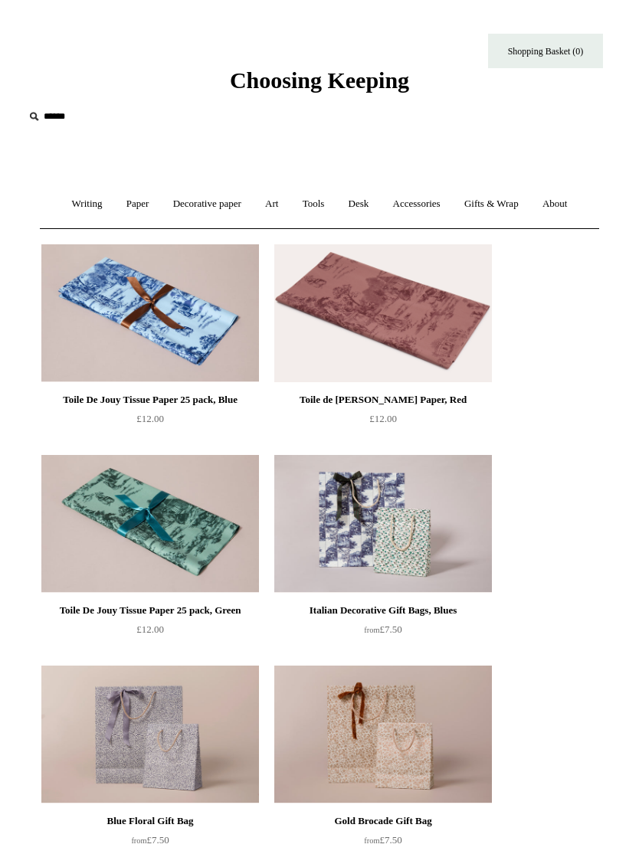
click at [124, 206] on link "Paper +" at bounding box center [138, 204] width 44 height 41
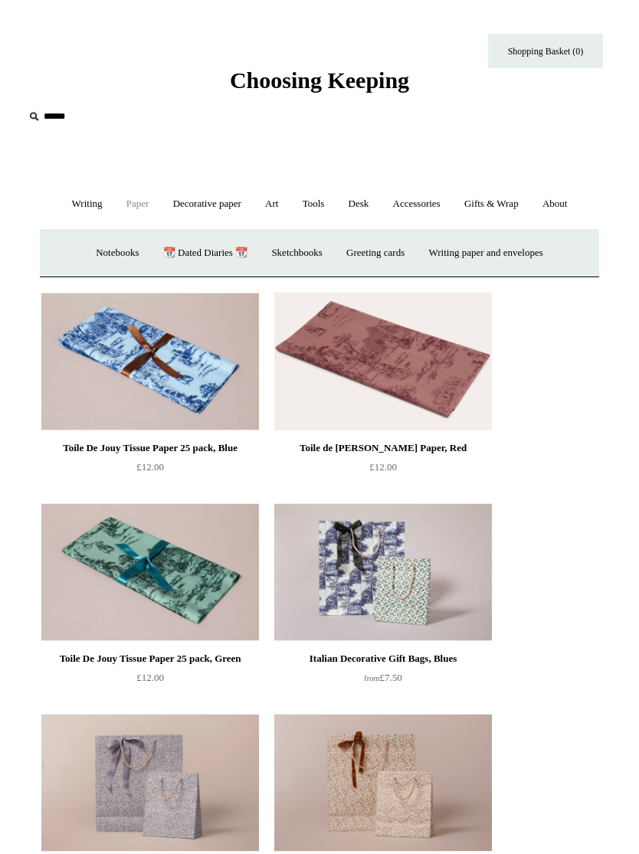
click at [481, 250] on link "Writing paper and envelopes +" at bounding box center [486, 253] width 136 height 41
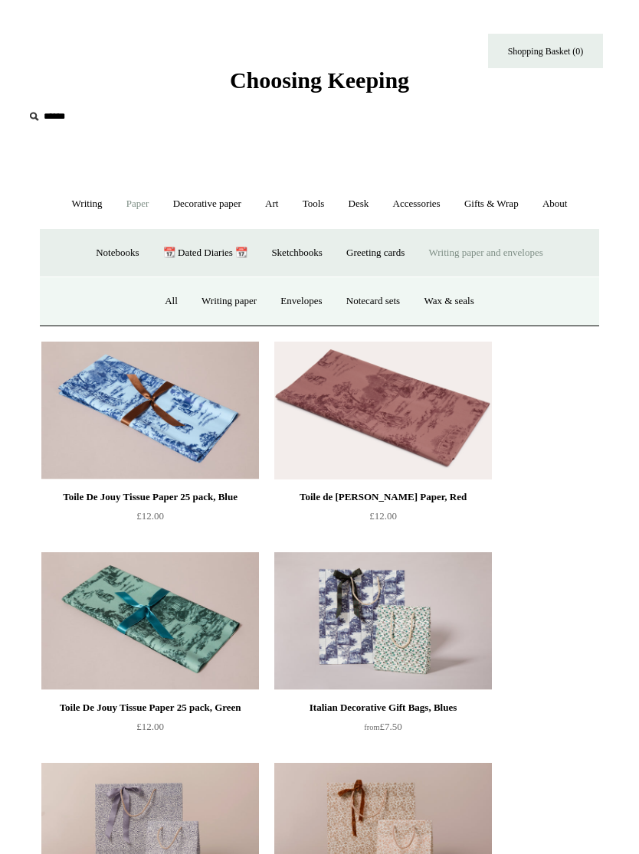
click at [160, 299] on link "All" at bounding box center [171, 301] width 34 height 41
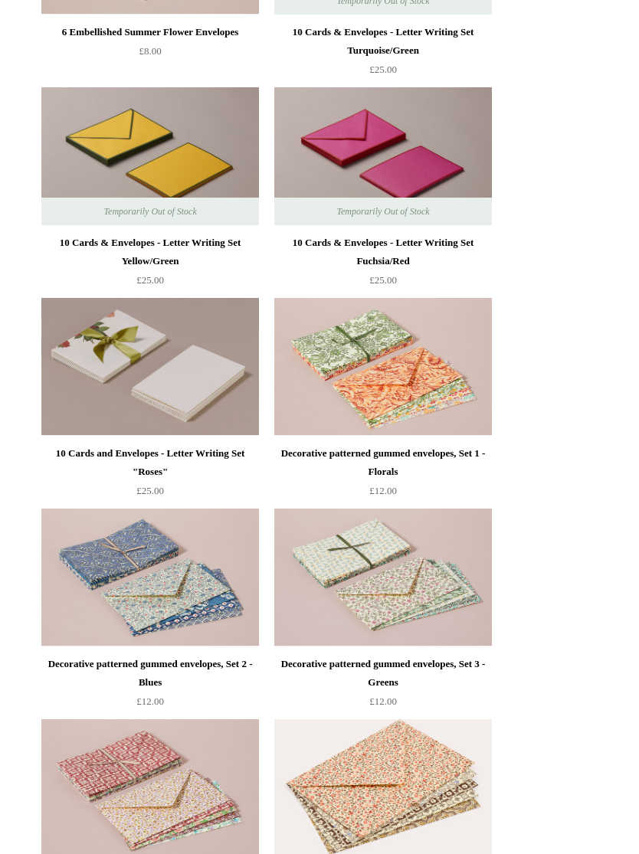
scroll to position [2650, 0]
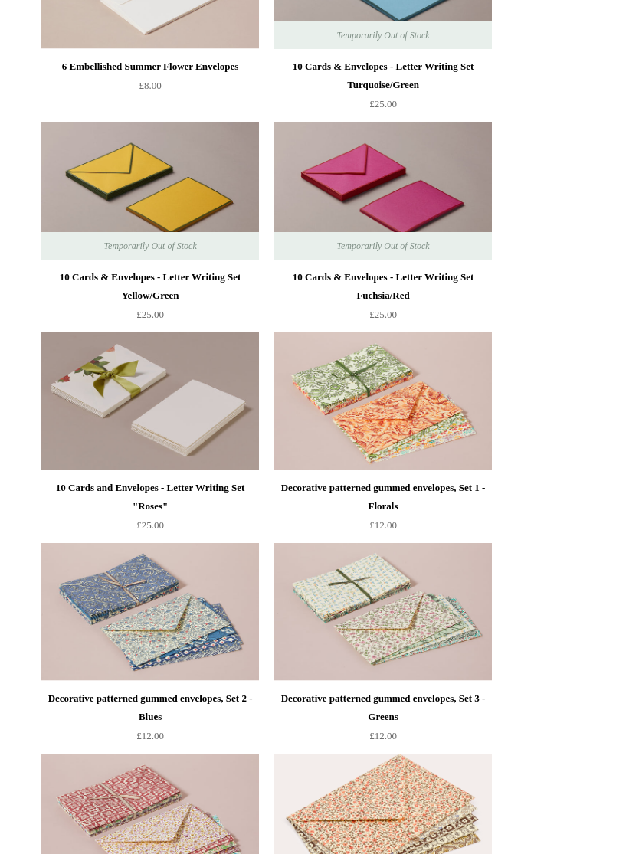
click at [463, 198] on img at bounding box center [383, 191] width 218 height 138
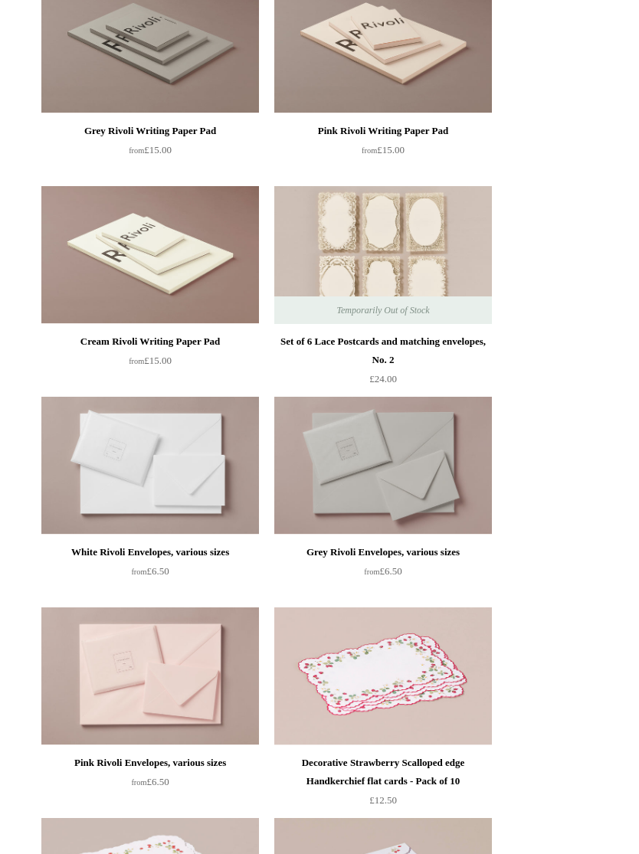
scroll to position [479, 0]
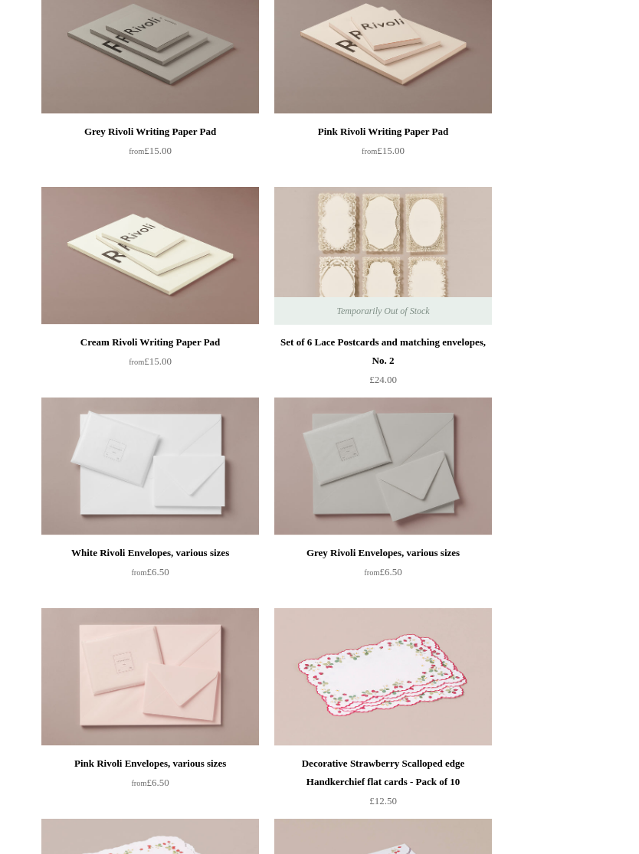
click at [418, 70] on img at bounding box center [383, 45] width 218 height 138
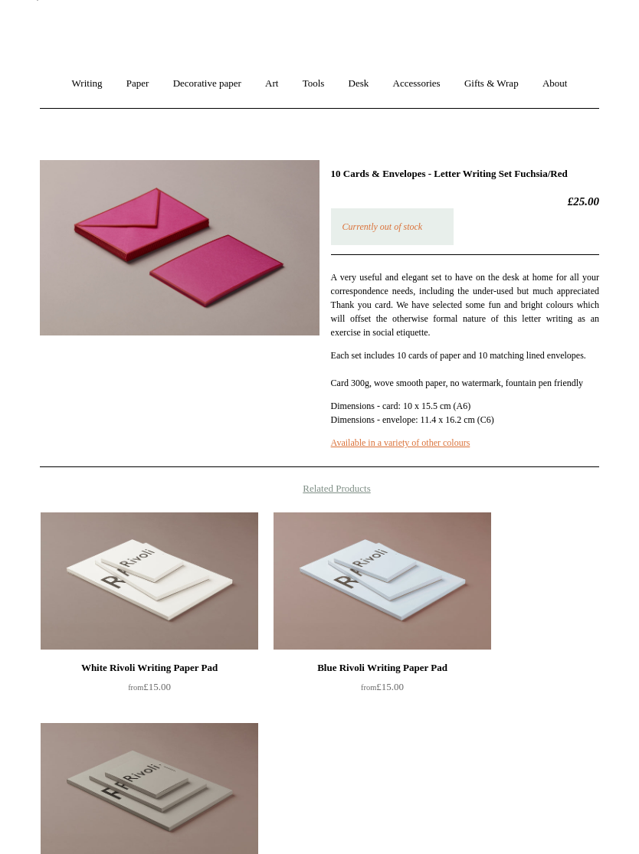
scroll to position [123, 0]
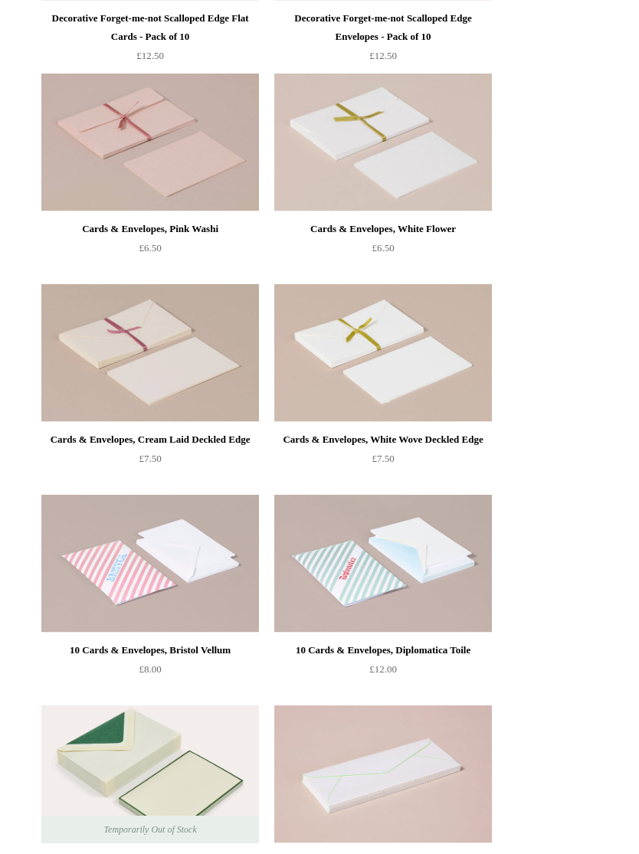
scroll to position [1644, 0]
click at [201, 178] on img at bounding box center [150, 143] width 218 height 138
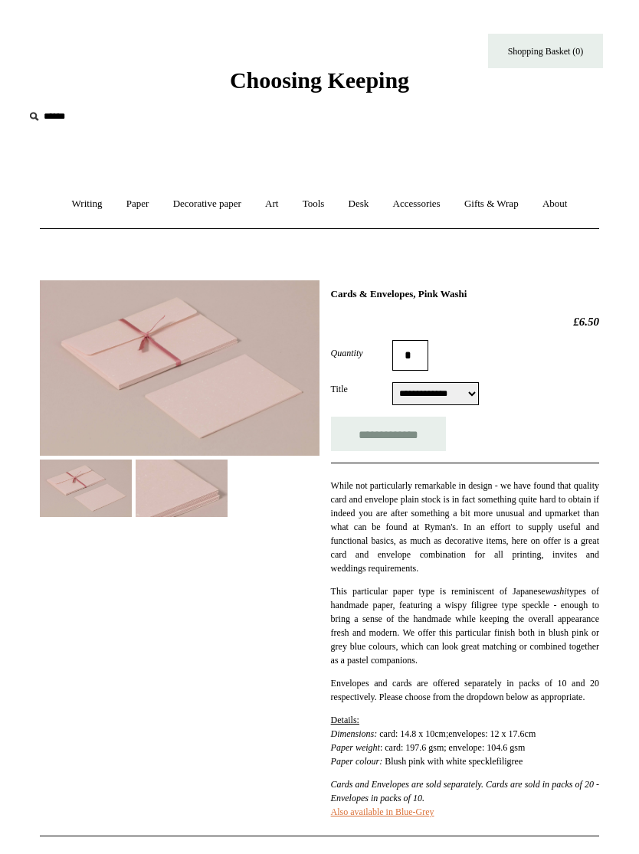
click at [325, 205] on link "Tools +" at bounding box center [314, 204] width 44 height 41
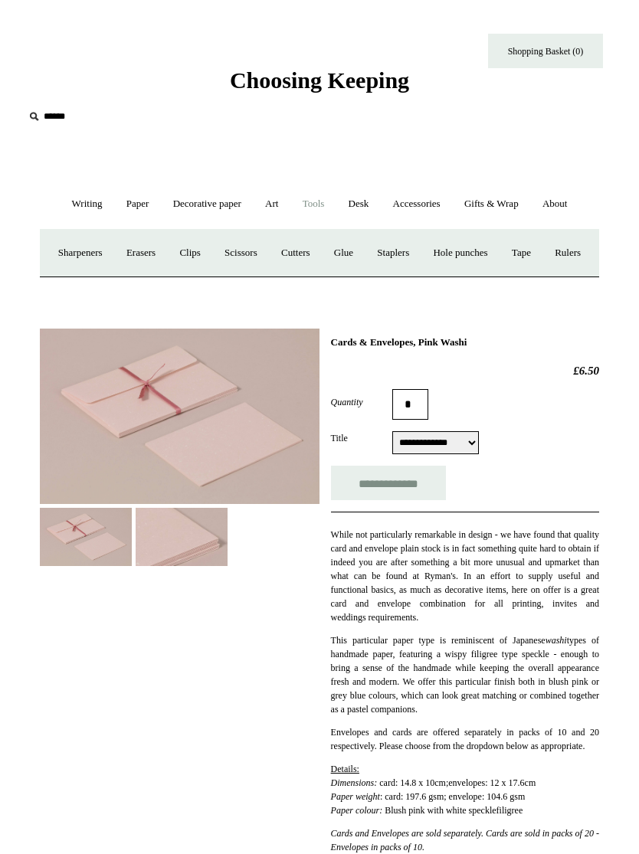
click at [498, 250] on link "Hole punches" at bounding box center [460, 253] width 76 height 41
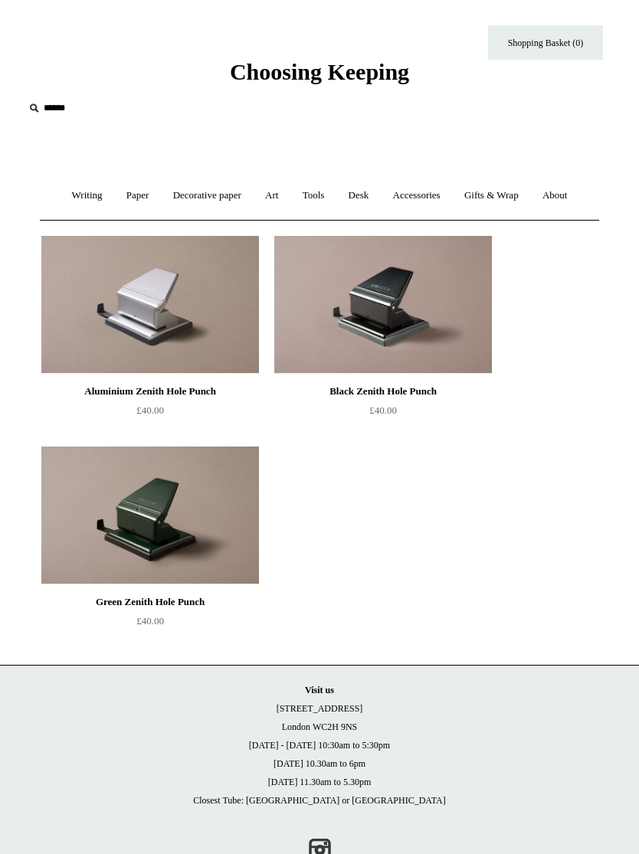
scroll to position [8, 0]
click at [425, 208] on link "Accessories +" at bounding box center [416, 195] width 69 height 41
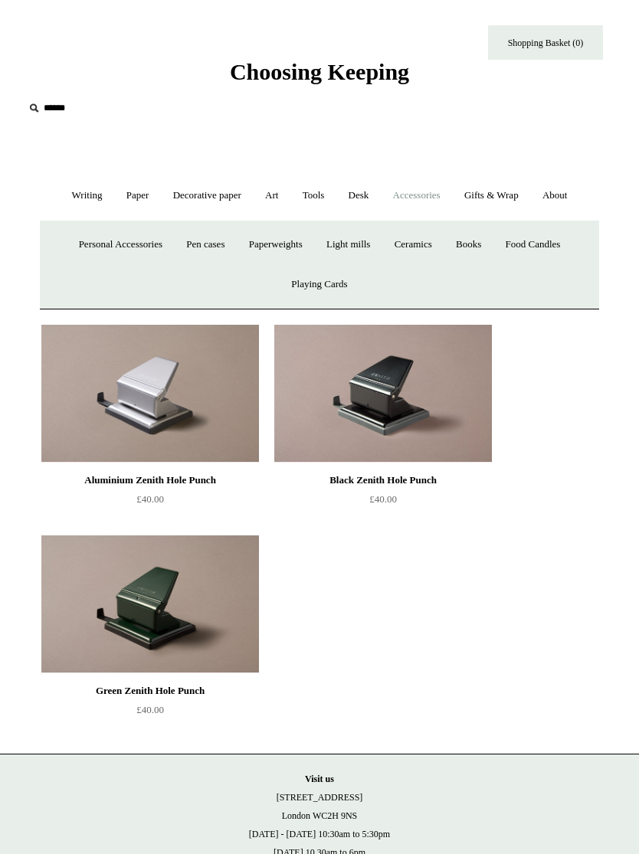
click at [370, 195] on link "Desk +" at bounding box center [359, 195] width 42 height 41
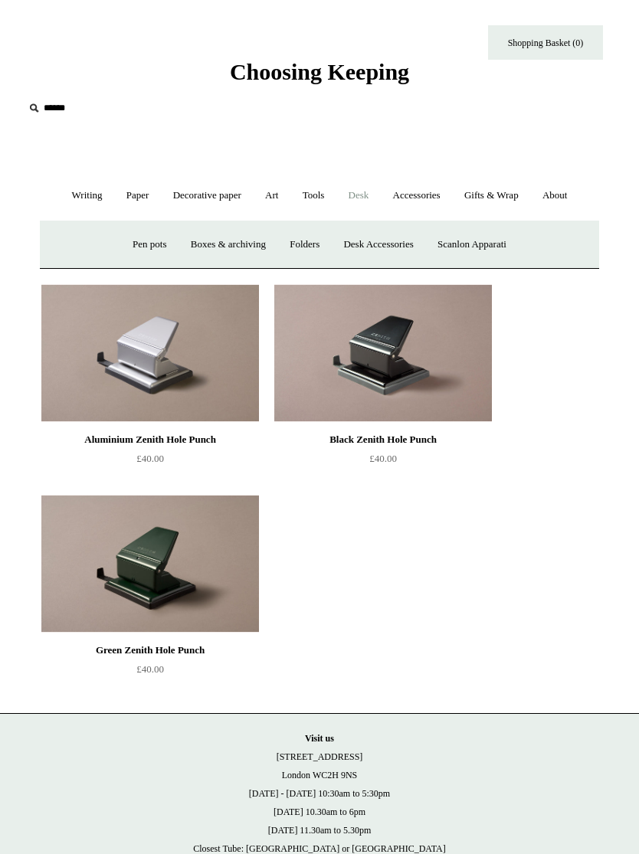
click at [308, 244] on link "Folders" at bounding box center [304, 244] width 51 height 41
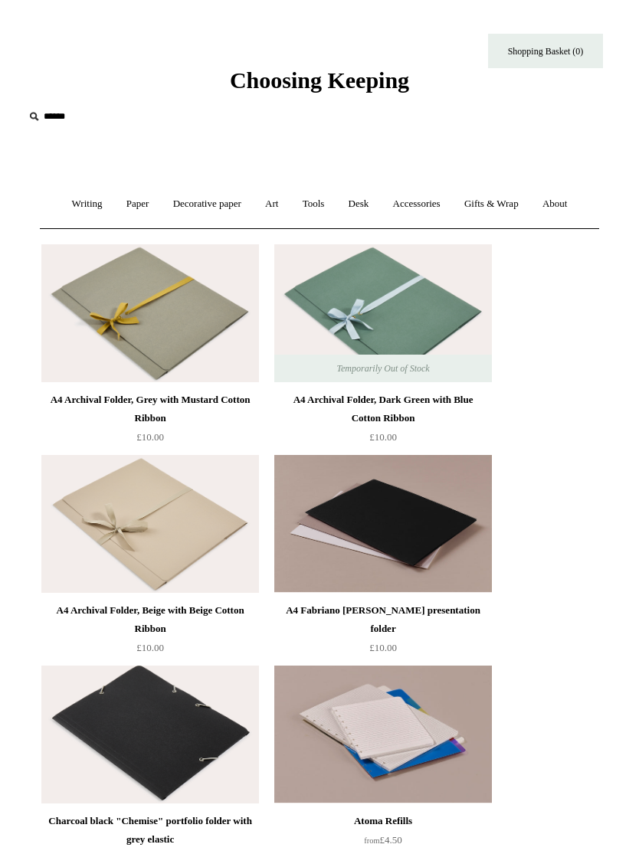
click at [328, 199] on link "Tools +" at bounding box center [314, 204] width 44 height 41
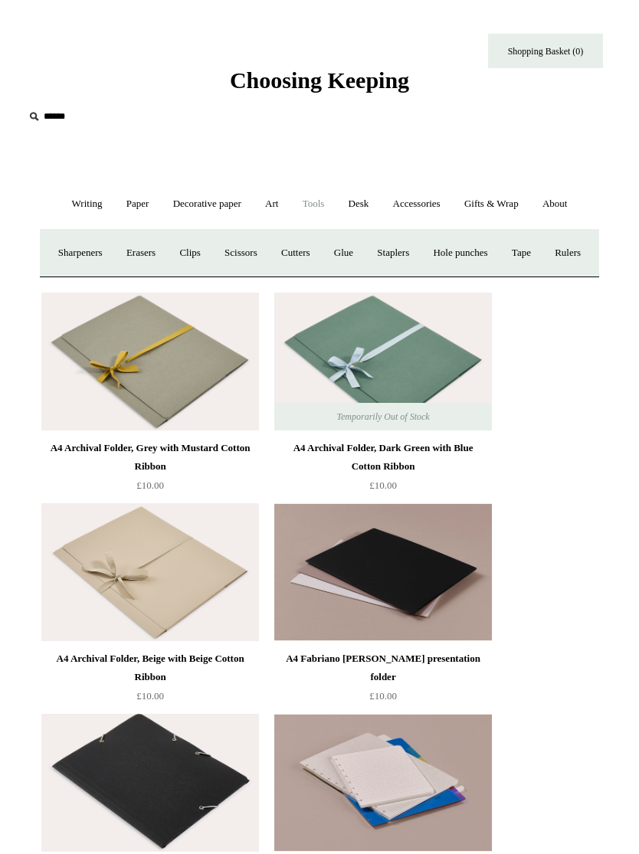
click at [268, 250] on link "Scissors" at bounding box center [241, 253] width 54 height 41
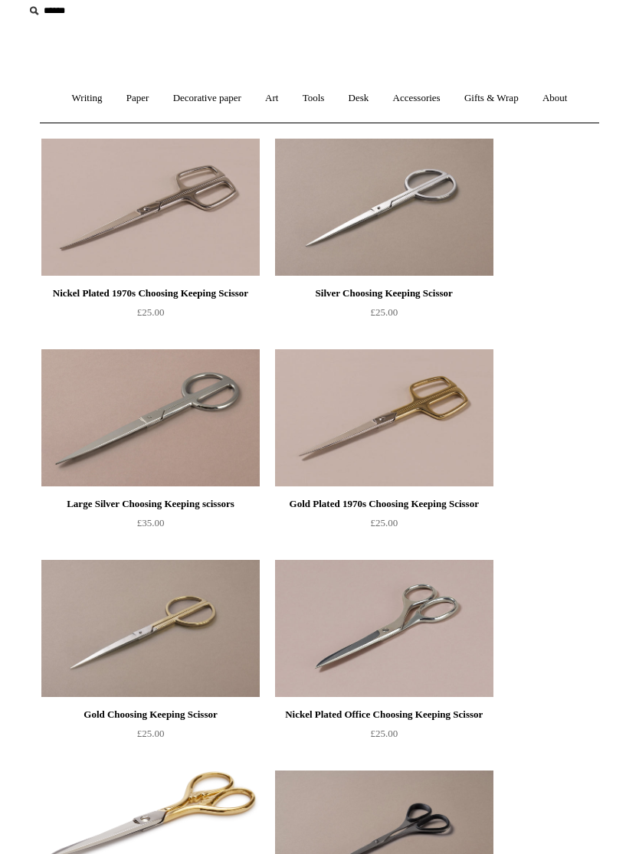
scroll to position [97, 0]
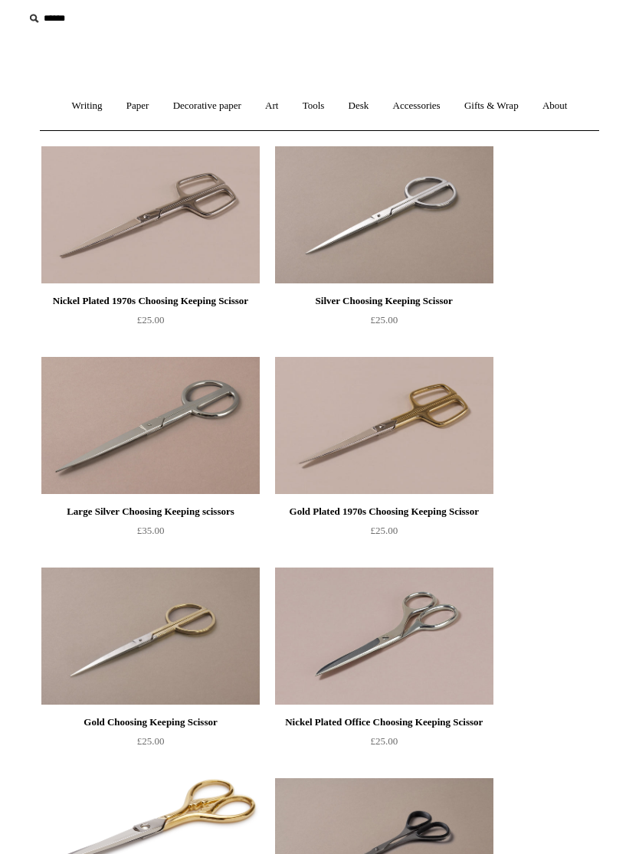
click at [232, 107] on link "Decorative paper +" at bounding box center [207, 107] width 90 height 41
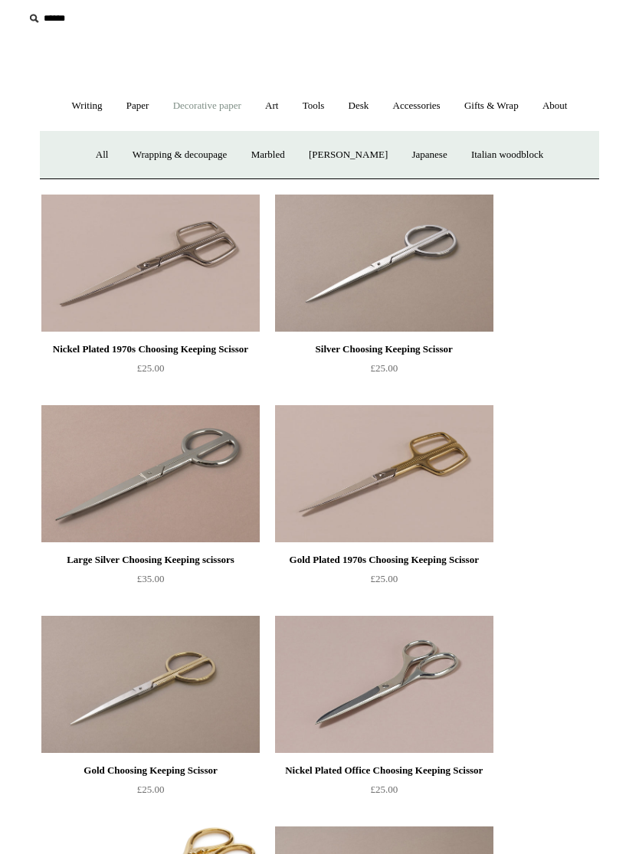
click at [124, 105] on link "Paper +" at bounding box center [138, 106] width 44 height 41
click at [489, 156] on link "Writing paper and envelopes +" at bounding box center [486, 155] width 136 height 41
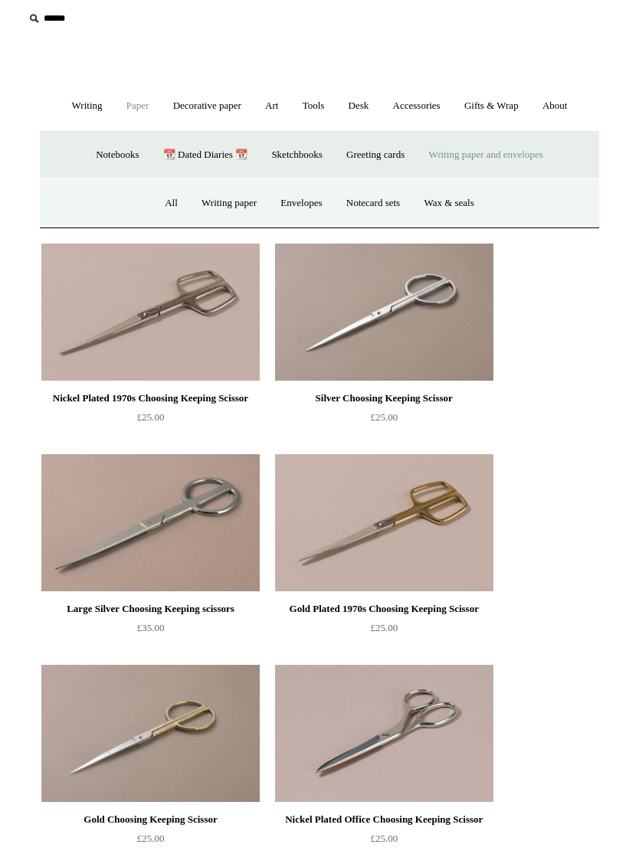
click at [394, 155] on link "Greeting cards +" at bounding box center [375, 155] width 80 height 41
click at [277, 200] on link "Nature" at bounding box center [266, 203] width 48 height 41
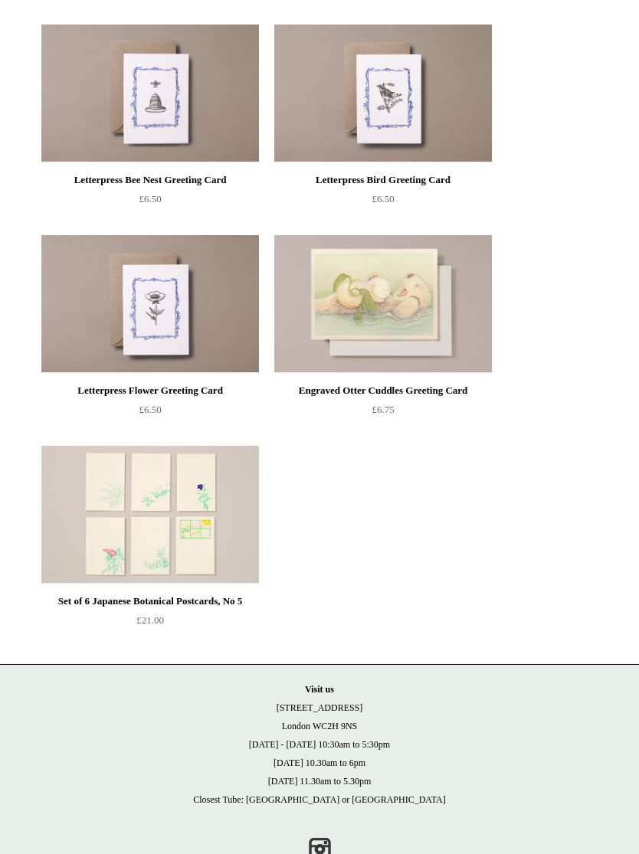
scroll to position [2769, 0]
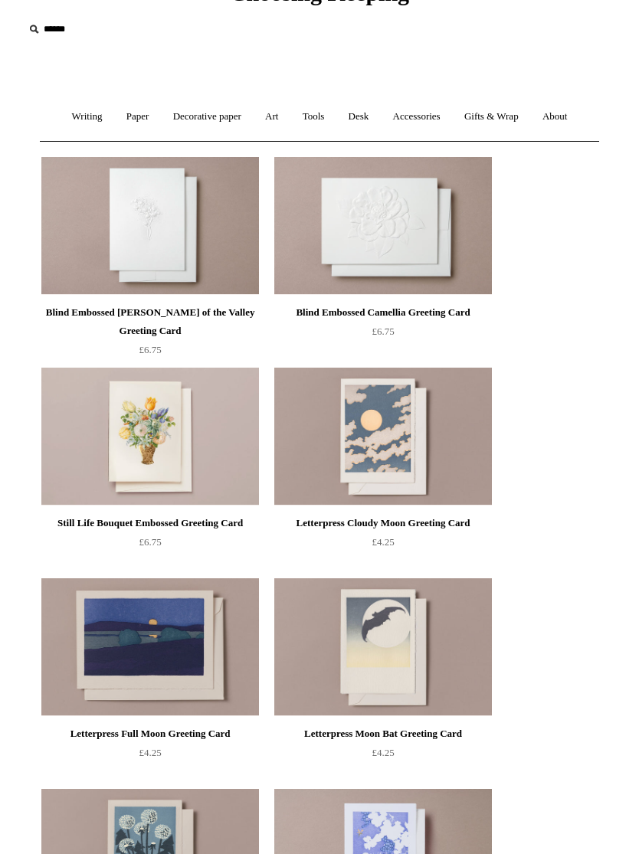
click at [522, 118] on link "Gifts & Wrap +" at bounding box center [491, 117] width 76 height 41
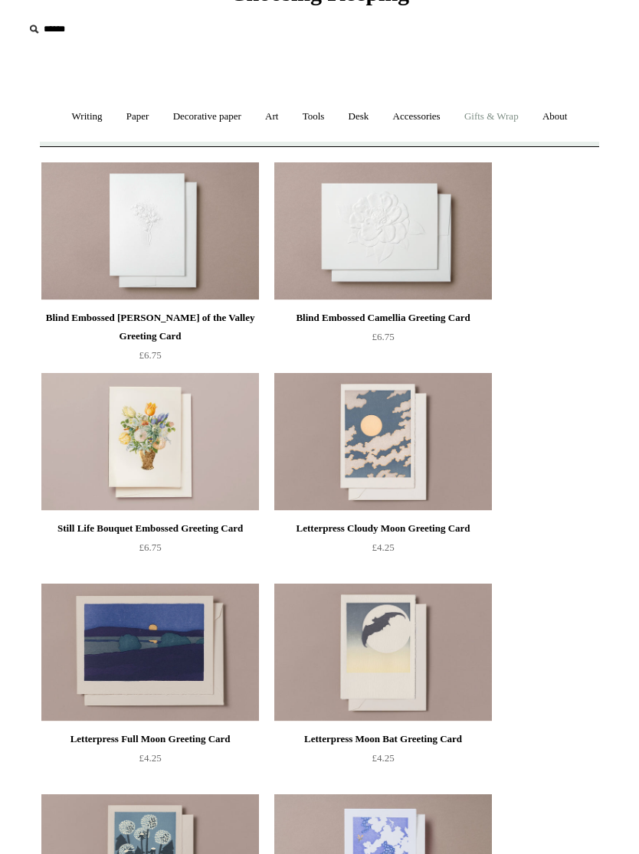
scroll to position [87, 0]
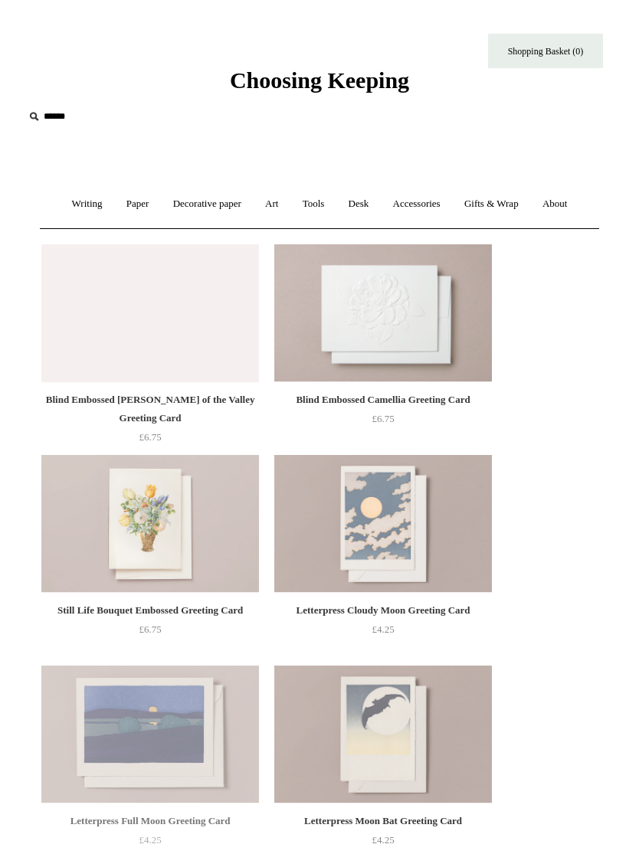
scroll to position [148, 0]
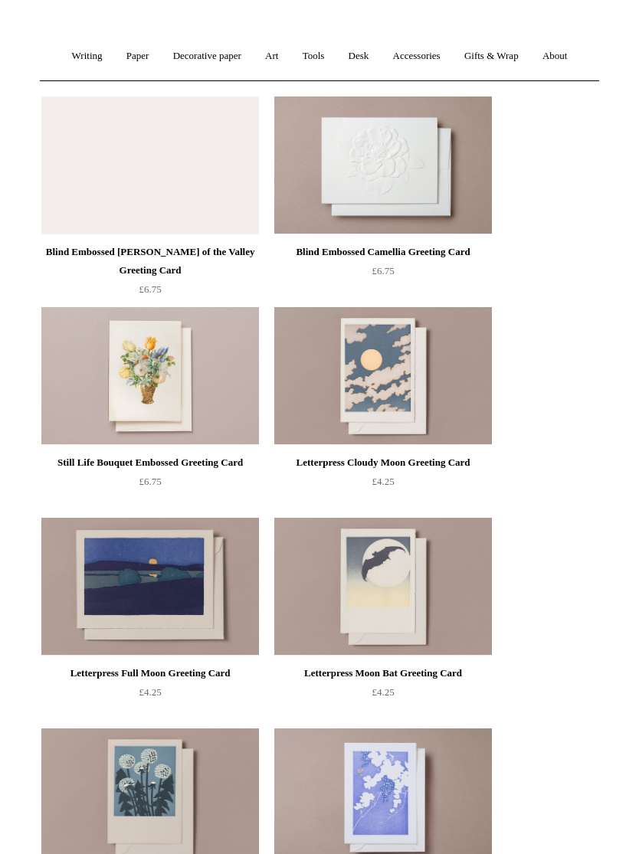
click at [368, 57] on link "Desk +" at bounding box center [359, 56] width 42 height 41
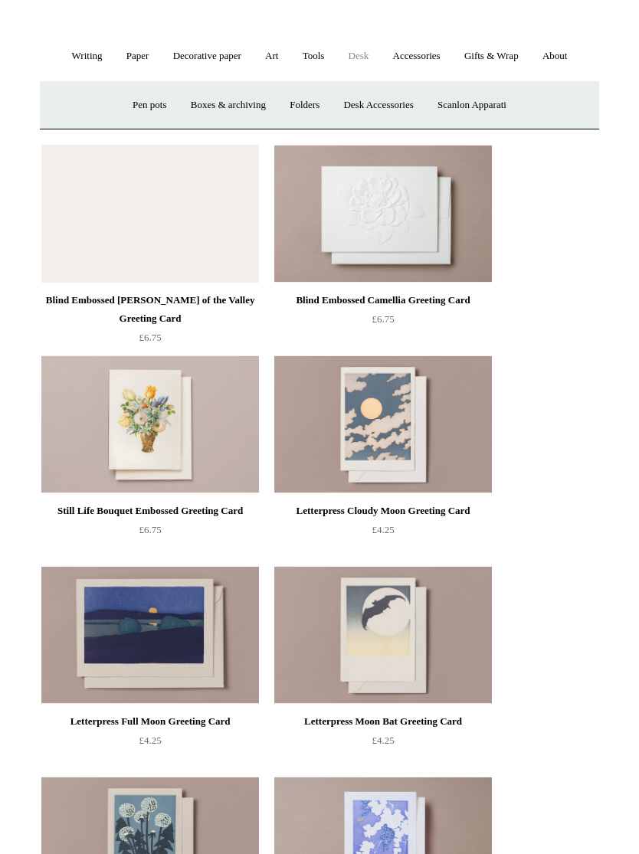
click at [234, 113] on link "Boxes & archiving" at bounding box center [228, 105] width 96 height 41
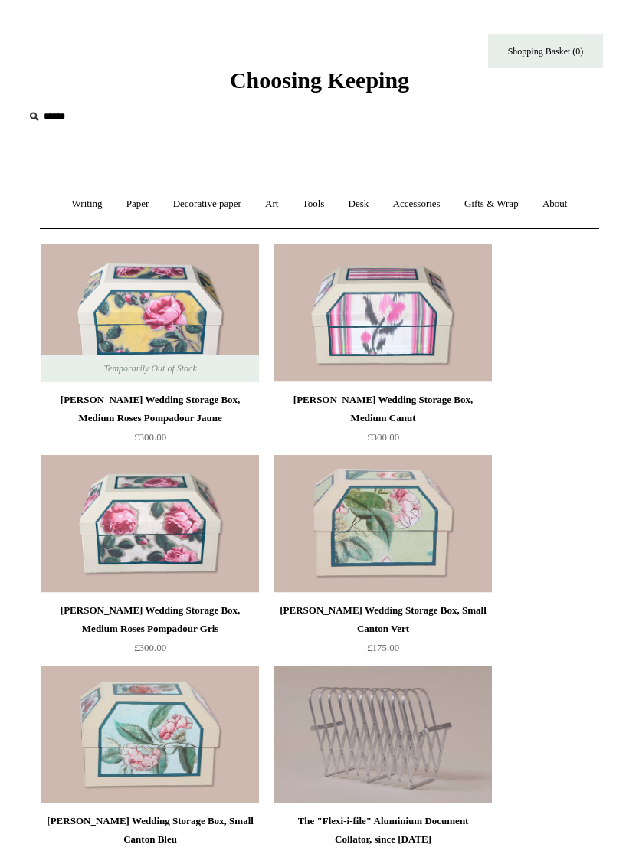
click at [201, 497] on img at bounding box center [150, 524] width 218 height 138
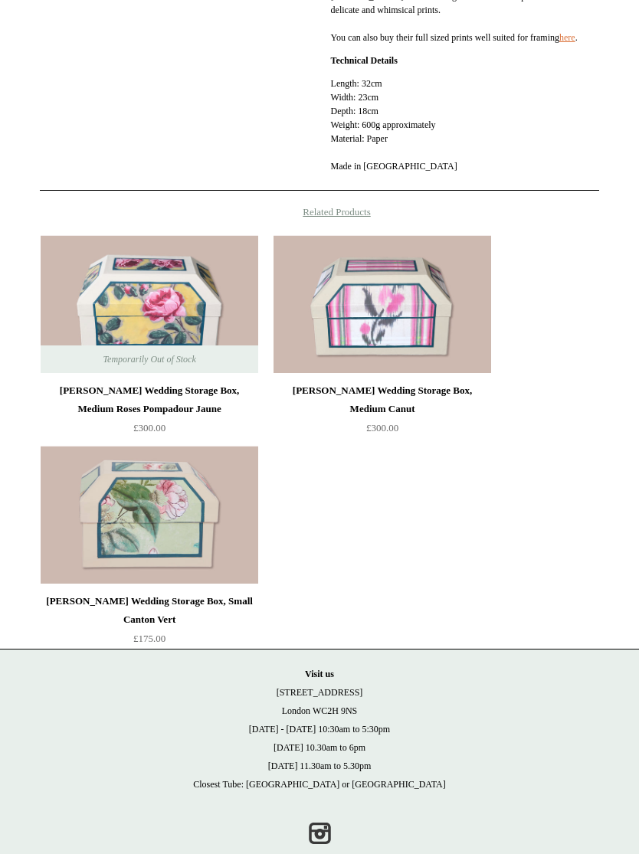
scroll to position [869, 0]
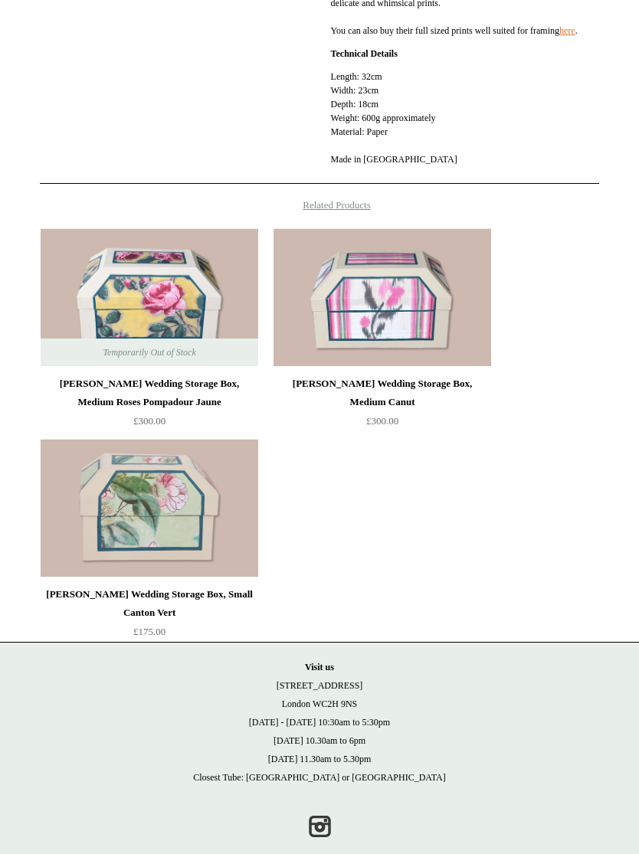
click at [207, 469] on img at bounding box center [150, 508] width 218 height 138
